Goal: Share content: Share content

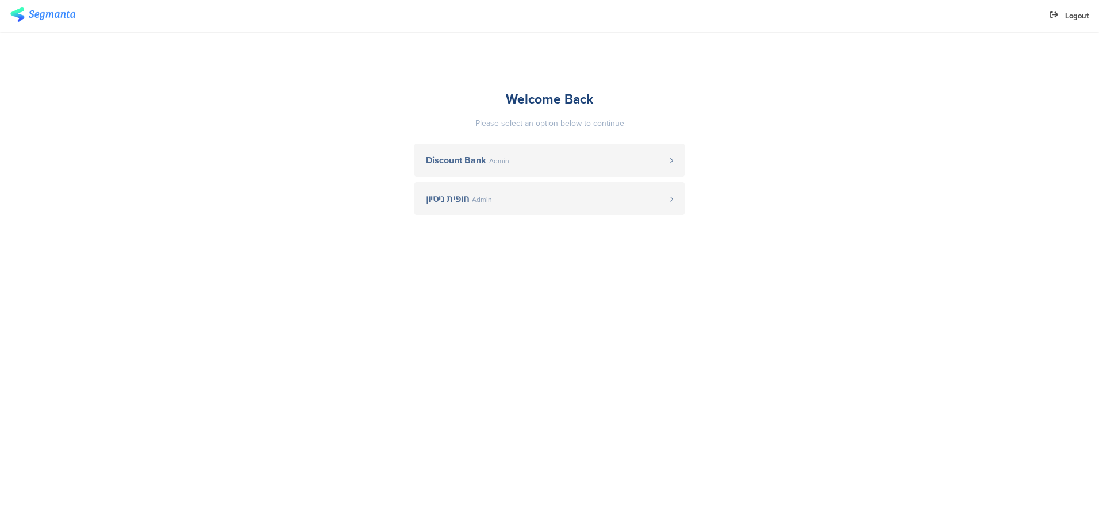
click at [527, 162] on span "Discount Bank Admin" at bounding box center [548, 160] width 244 height 9
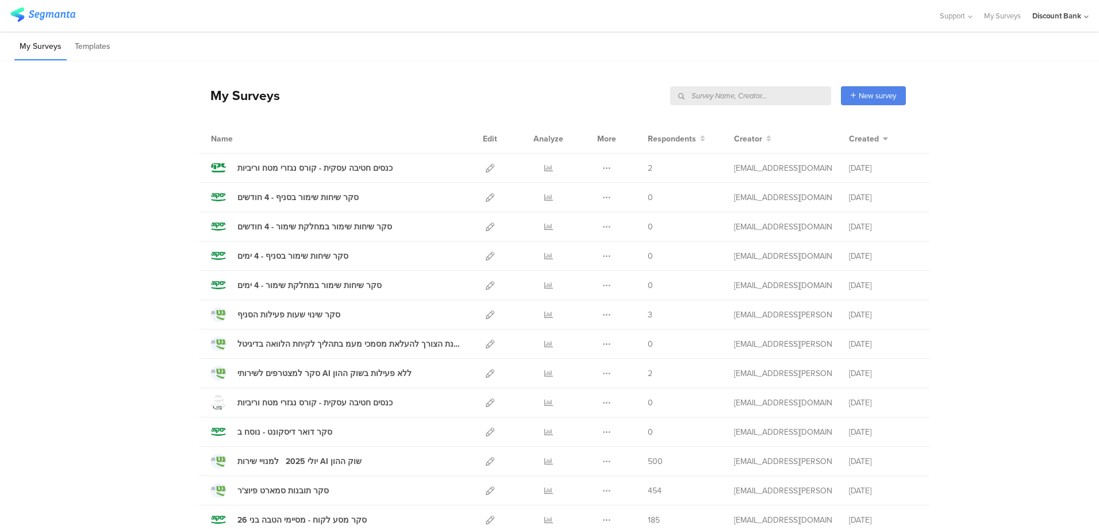
click at [768, 97] on input "text" at bounding box center [750, 95] width 161 height 19
click at [777, 100] on input "text" at bounding box center [750, 95] width 161 height 19
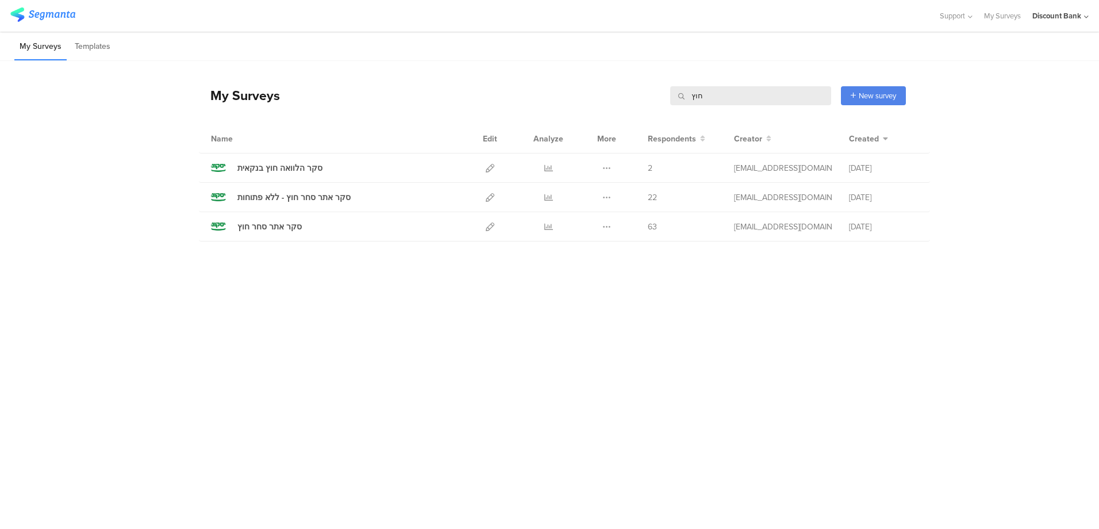
type input "חוץ"
click at [605, 168] on icon at bounding box center [606, 168] width 9 height 9
click at [489, 166] on icon at bounding box center [490, 168] width 9 height 9
click at [546, 164] on icon at bounding box center [548, 168] width 9 height 9
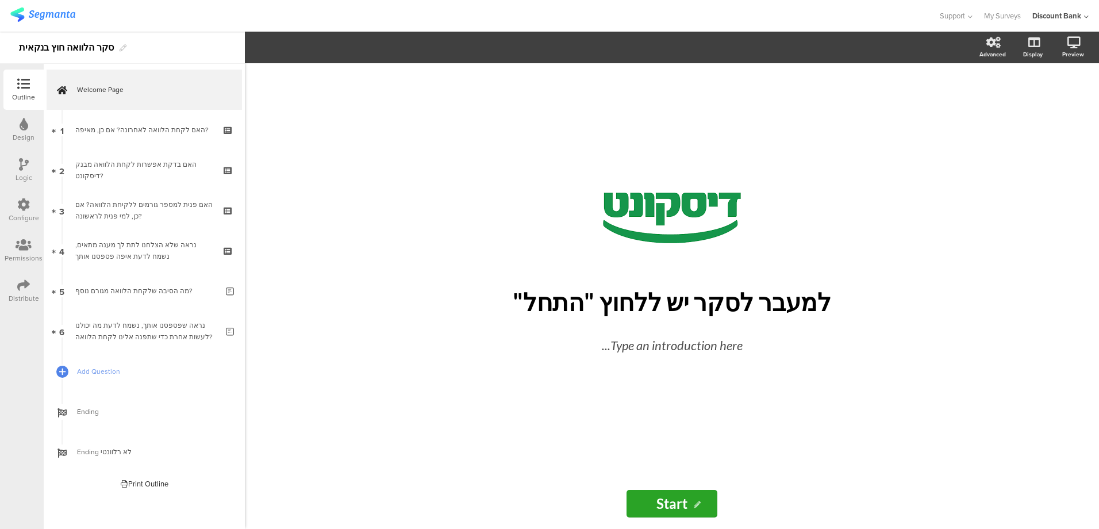
click at [21, 247] on icon at bounding box center [24, 245] width 16 height 13
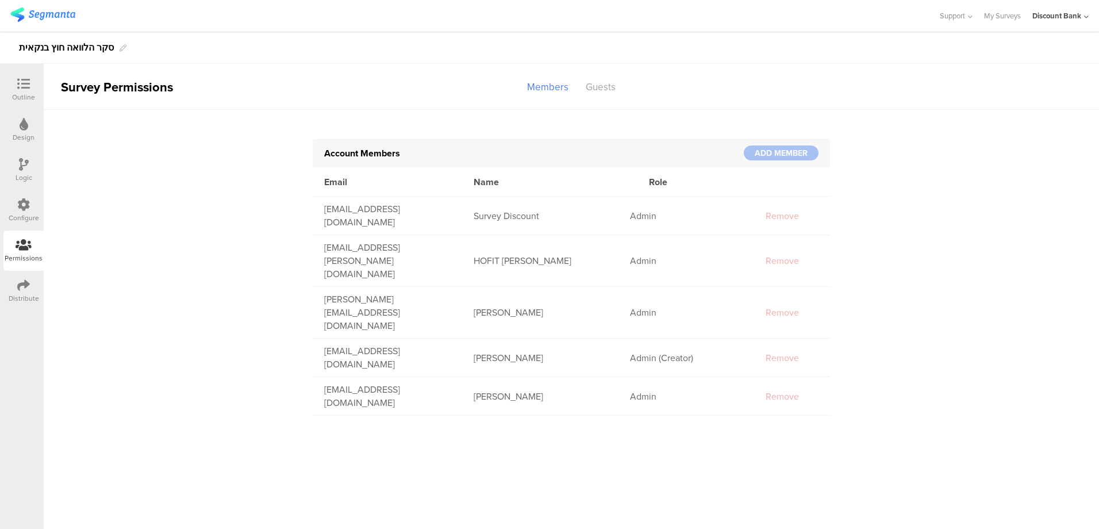
click at [545, 82] on div "Members" at bounding box center [547, 87] width 59 height 20
click at [777, 159] on div at bounding box center [781, 152] width 75 height 15
click at [25, 85] on icon at bounding box center [23, 84] width 13 height 13
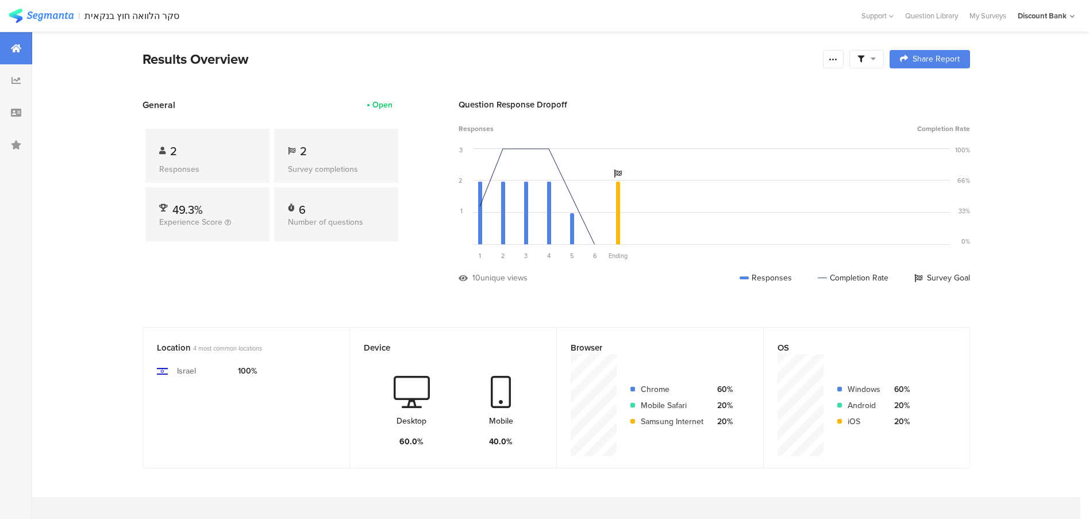
click at [953, 56] on span "Share Report" at bounding box center [936, 59] width 47 height 8
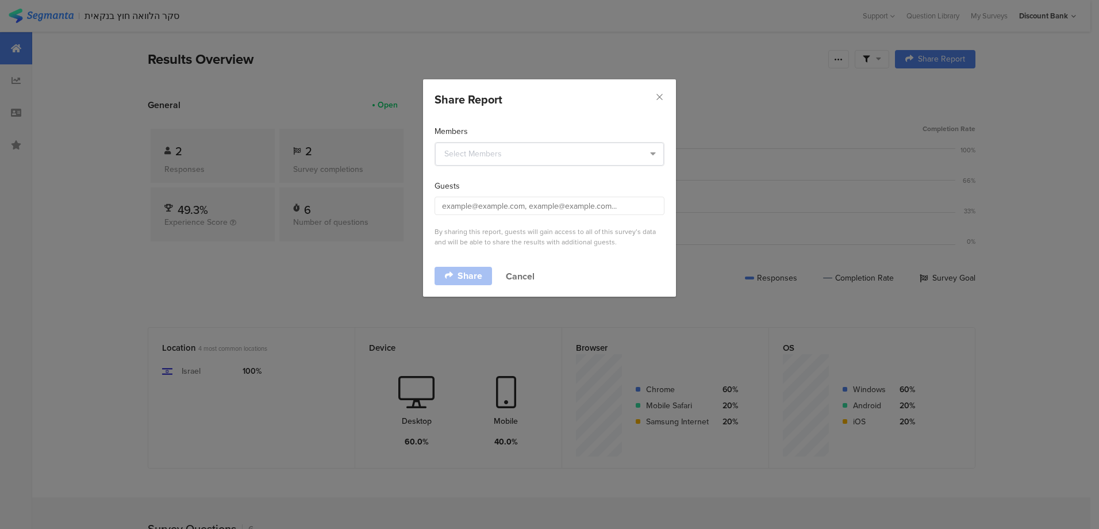
click at [644, 157] on span "dialog" at bounding box center [650, 154] width 21 height 23
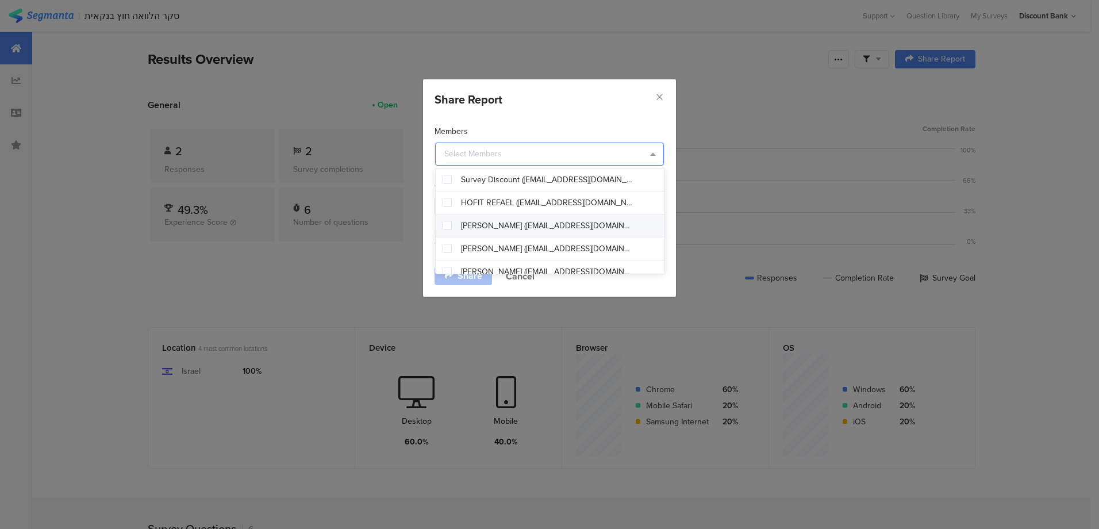
click at [779, 163] on div "Share Report Members Guests By sharing this report, guests will gain access to …" at bounding box center [549, 264] width 1099 height 529
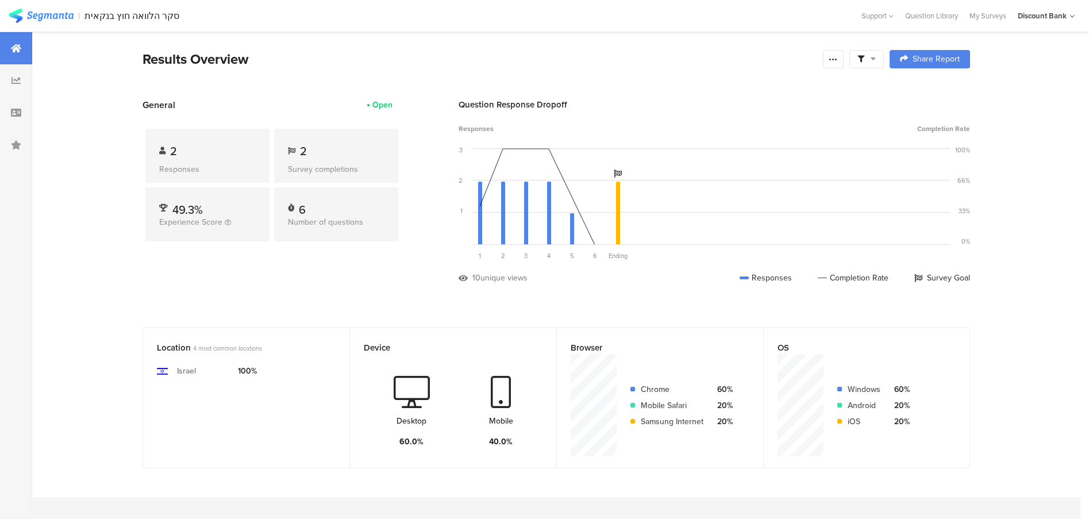
click at [761, 122] on div "Question Response Dropoff Responses Completion Rate 3 2 1 0 Sorry, your browser…" at bounding box center [715, 199] width 512 height 203
click at [946, 62] on span "Share Report" at bounding box center [936, 59] width 47 height 8
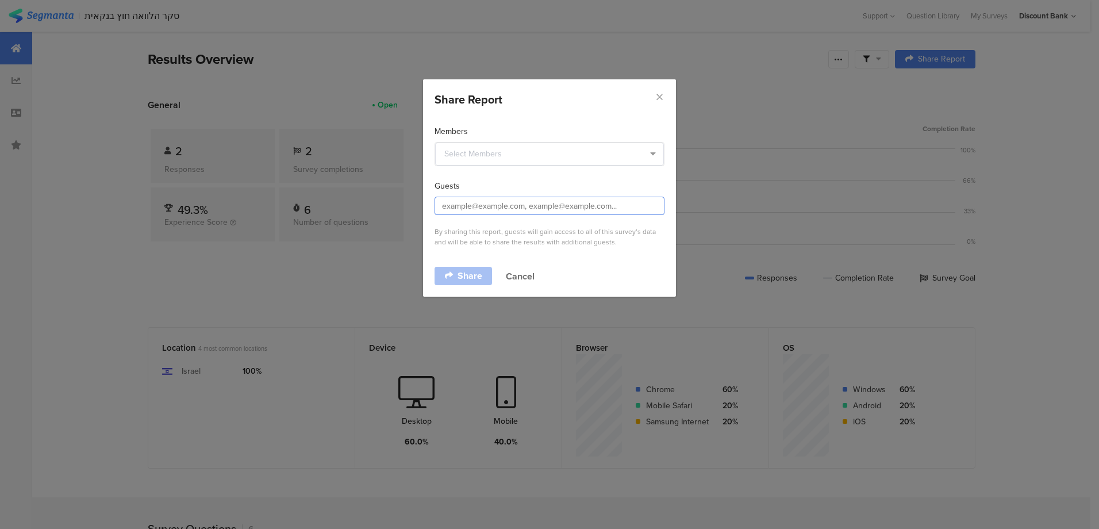
click at [449, 203] on input "dialog" at bounding box center [550, 206] width 230 height 18
click at [651, 201] on input "dialog" at bounding box center [550, 206] width 230 height 18
click at [627, 205] on input "dialog" at bounding box center [550, 206] width 230 height 18
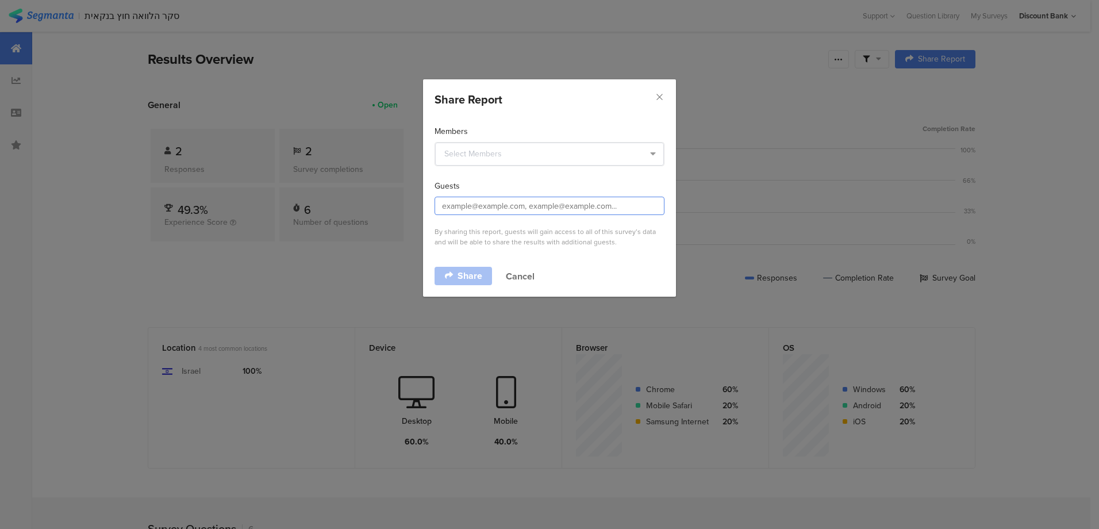
drag, startPoint x: 475, startPoint y: 208, endPoint x: 528, endPoint y: 228, distance: 56.6
click at [475, 208] on input "dialog" at bounding box center [550, 206] width 230 height 18
type input "ק"
click at [456, 206] on input "ere" at bounding box center [550, 206] width 230 height 18
type input "erez.yosef@dbank.co.il"
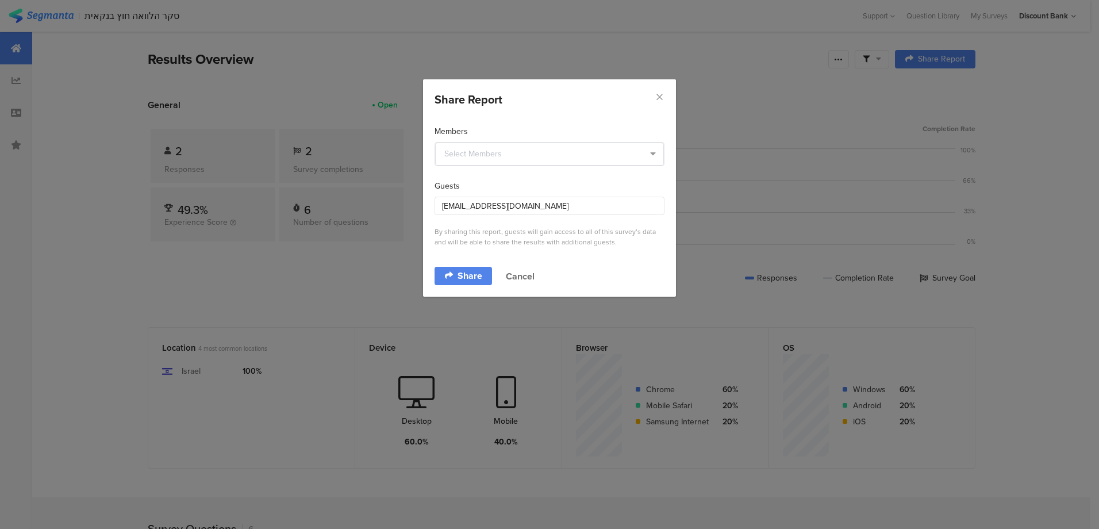
click at [464, 272] on span "Share" at bounding box center [470, 275] width 25 height 9
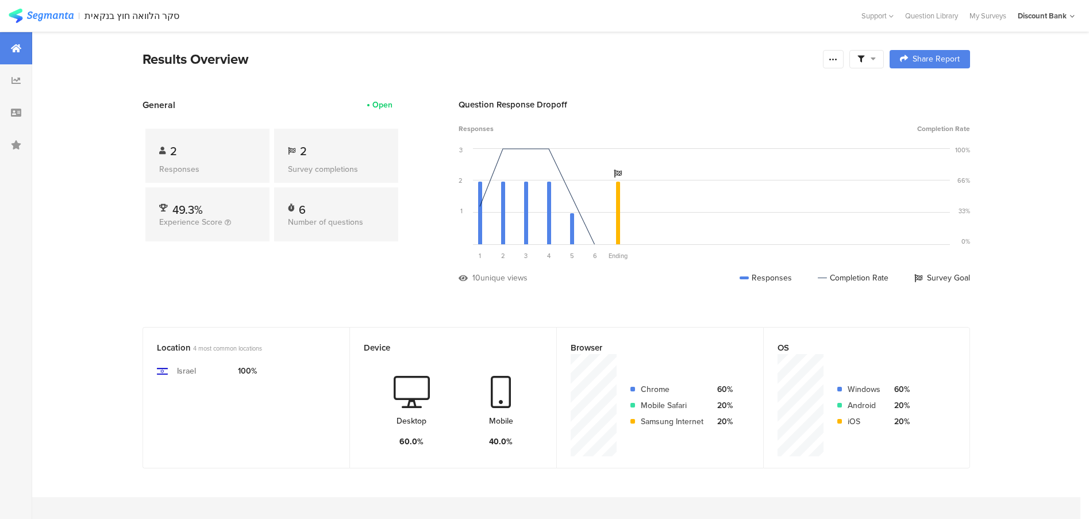
click at [937, 57] on span "Share Report" at bounding box center [936, 59] width 47 height 8
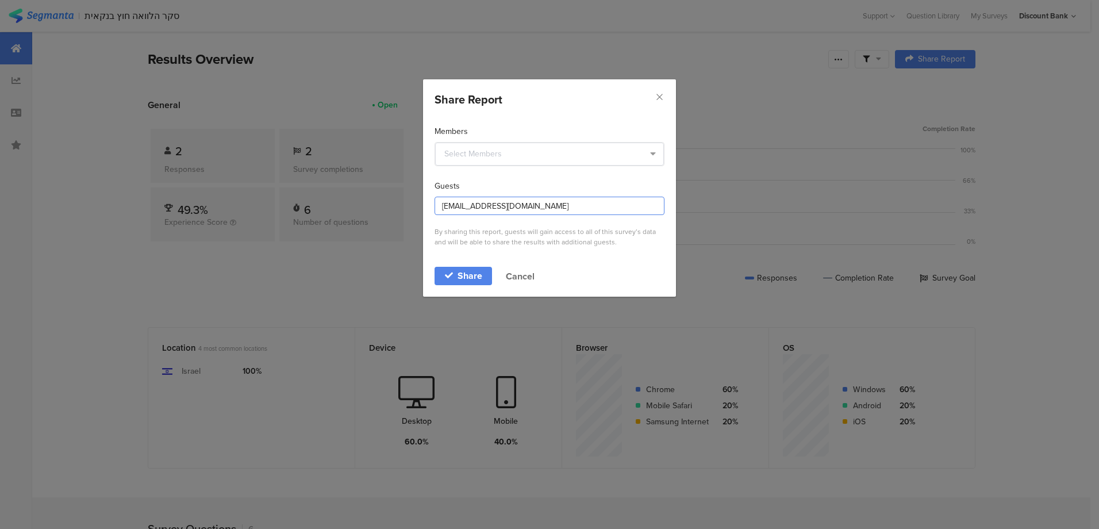
drag, startPoint x: 477, startPoint y: 204, endPoint x: 436, endPoint y: 203, distance: 41.4
click at [436, 203] on input "erez.yosef@dbank.co.il" at bounding box center [550, 206] width 230 height 18
click at [474, 213] on input "erez.yosef@dbank.co.il" at bounding box center [550, 206] width 230 height 18
drag, startPoint x: 477, startPoint y: 206, endPoint x: 437, endPoint y: 207, distance: 40.2
click at [437, 207] on input "erez.yosef@dbank.co.il" at bounding box center [550, 206] width 230 height 18
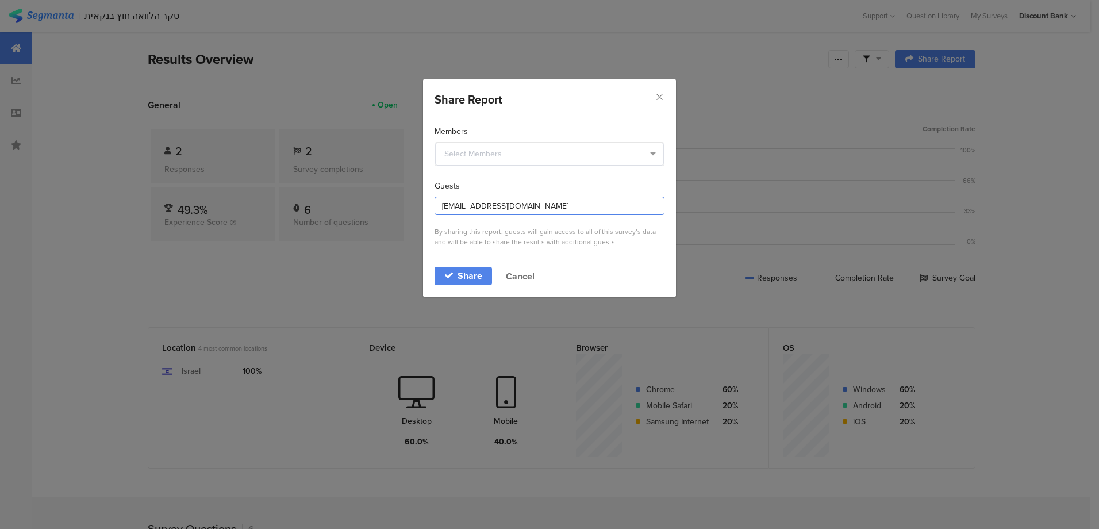
type input "keren.ezra@dbank.co.il"
click at [473, 275] on span "Share" at bounding box center [470, 275] width 25 height 9
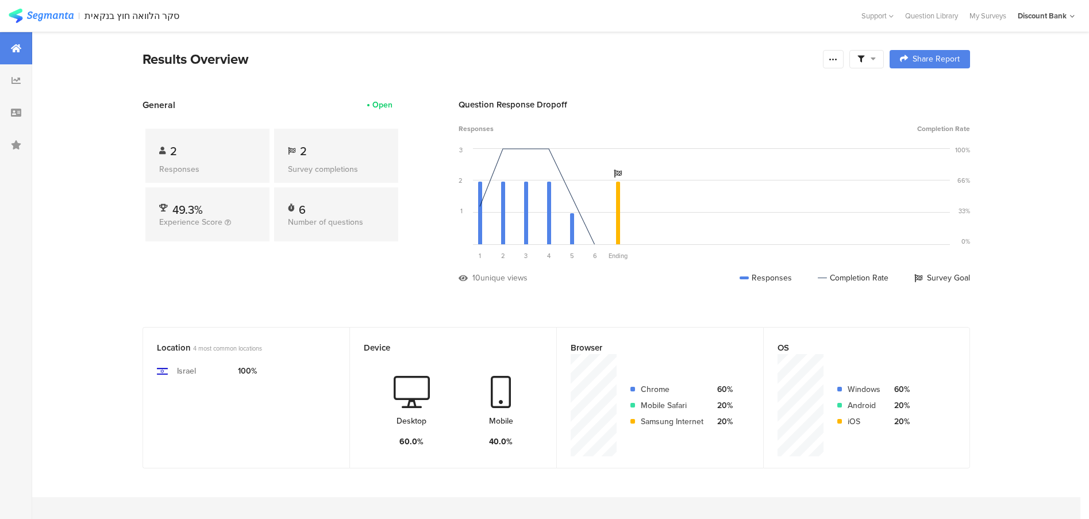
click at [960, 63] on span "Share Report" at bounding box center [936, 59] width 47 height 8
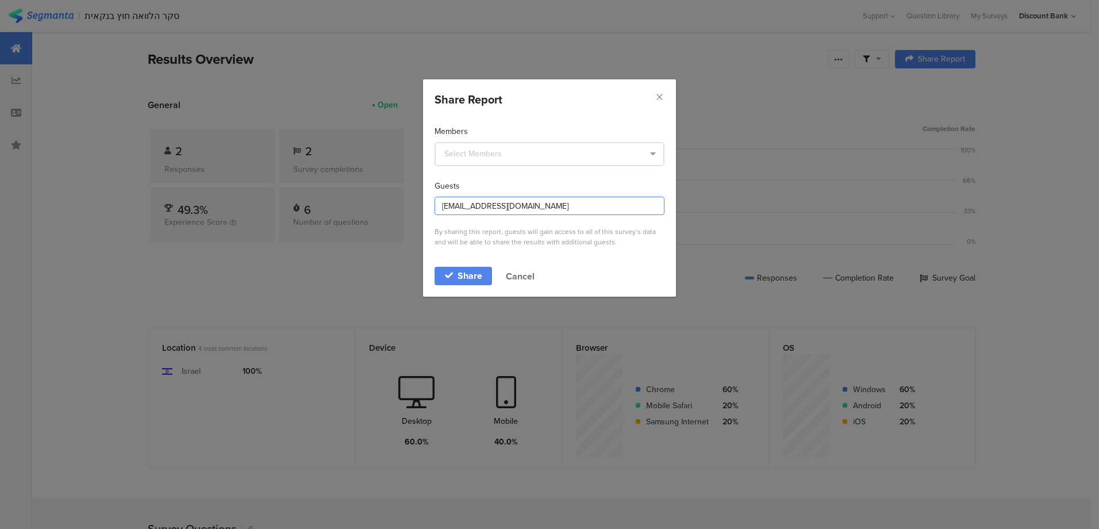
drag, startPoint x: 479, startPoint y: 205, endPoint x: 426, endPoint y: 203, distance: 52.9
click at [424, 208] on div "Members Guests keren.ezra@dbank.co.il By sharing this report, guests will gain …" at bounding box center [549, 187] width 253 height 147
click at [474, 204] on input "saray.yeh@dbank.co.il" at bounding box center [550, 206] width 230 height 18
type input "saray.yehud@dbank.co.il"
click at [459, 277] on span "Share" at bounding box center [470, 275] width 25 height 9
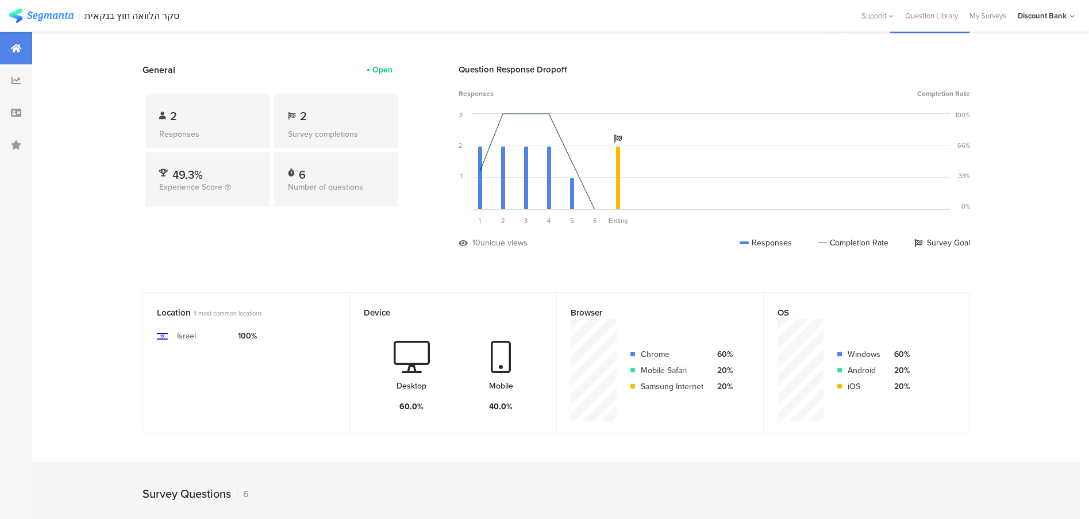
scroll to position [0, 1]
